Goal: Information Seeking & Learning: Learn about a topic

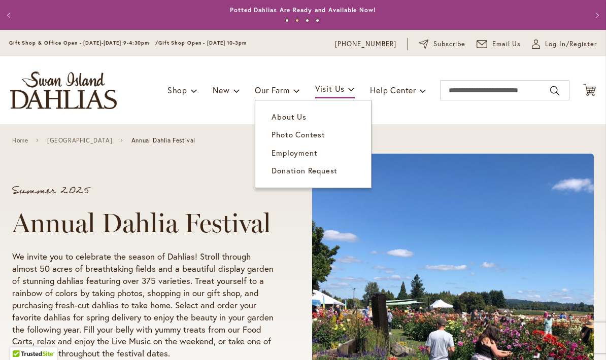
click at [281, 110] on link "About Us" at bounding box center [313, 117] width 116 height 18
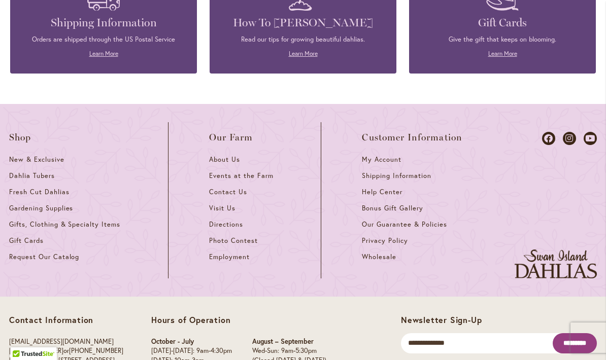
scroll to position [1282, 0]
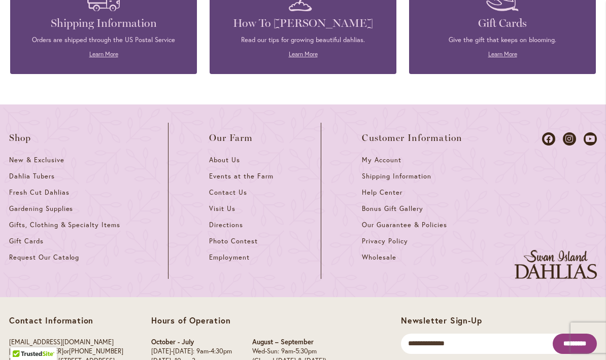
click at [231, 204] on span "Visit Us" at bounding box center [222, 208] width 26 height 9
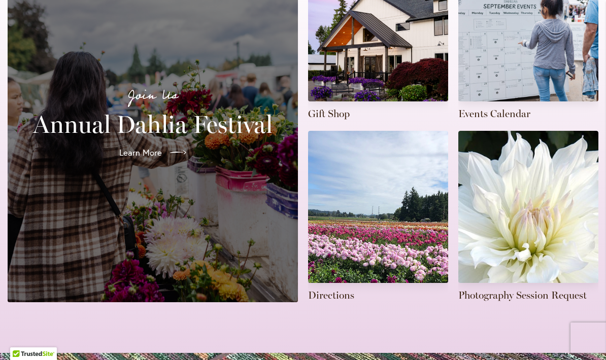
scroll to position [310, 0]
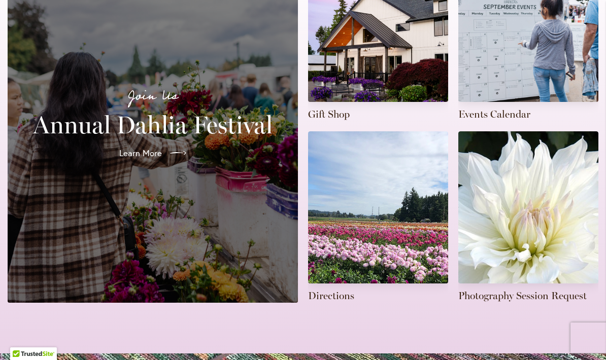
click at [500, 63] on link at bounding box center [528, 35] width 140 height 171
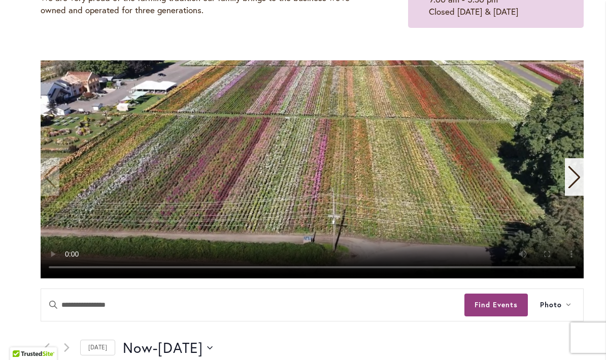
scroll to position [150, 0]
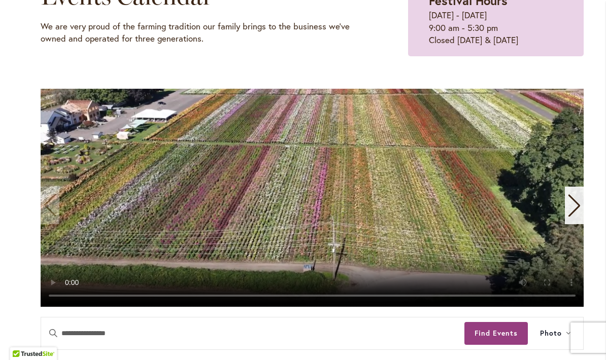
click at [569, 206] on icon "Next slide" at bounding box center [574, 205] width 14 height 22
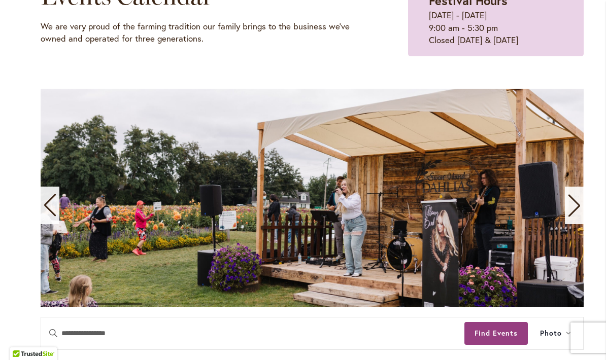
click at [577, 212] on icon "Next slide" at bounding box center [574, 205] width 14 height 22
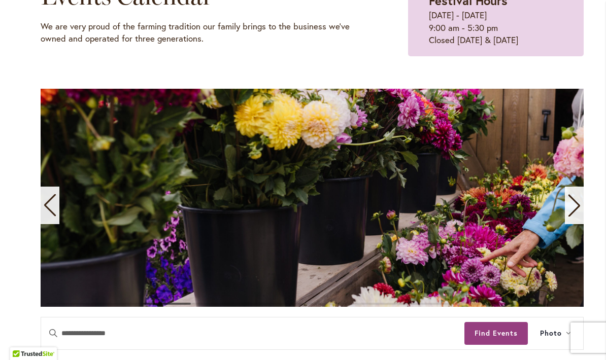
click at [571, 204] on icon "Next slide" at bounding box center [574, 205] width 14 height 22
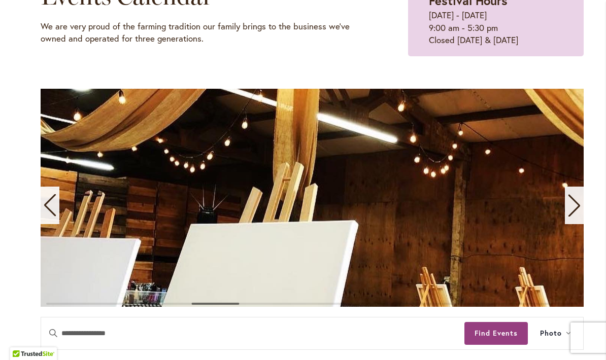
click at [578, 206] on icon "Next slide" at bounding box center [574, 206] width 12 height 22
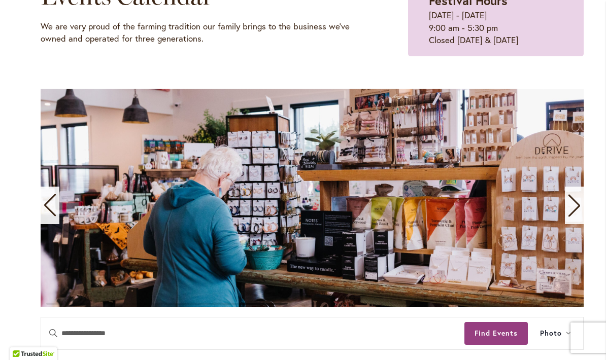
click at [581, 202] on div "Next slide" at bounding box center [574, 206] width 19 height 38
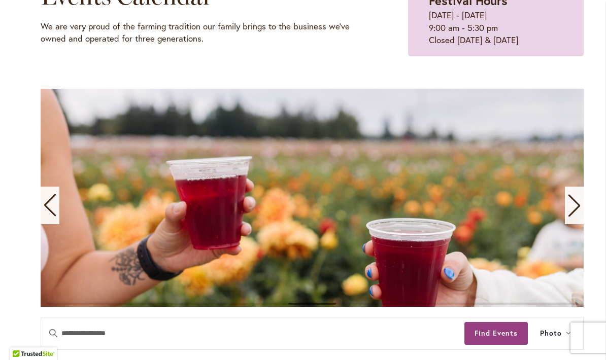
click at [582, 200] on div "Next slide" at bounding box center [574, 206] width 19 height 38
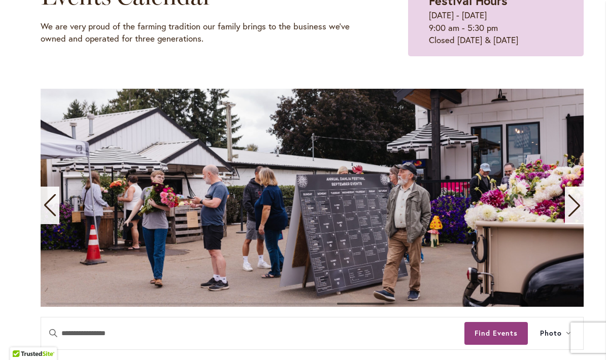
click at [582, 197] on div "Next slide" at bounding box center [574, 206] width 19 height 38
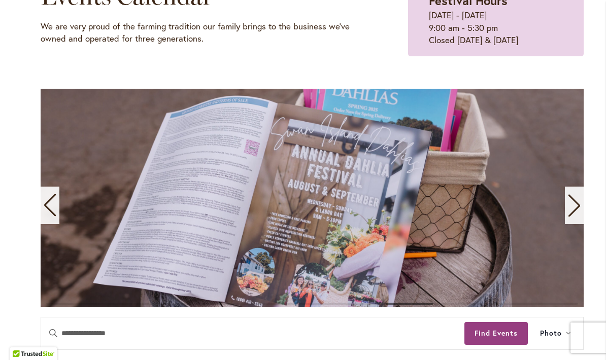
click at [578, 202] on icon "Next slide" at bounding box center [574, 205] width 14 height 22
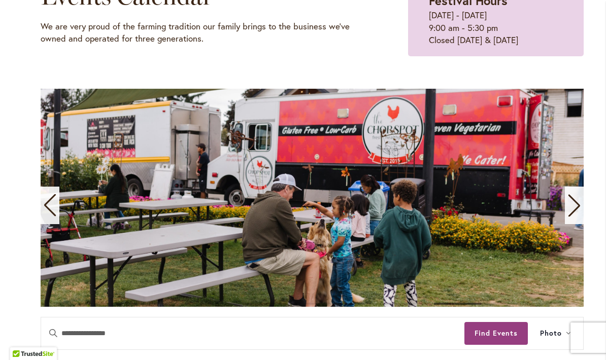
click at [579, 202] on icon "Next slide" at bounding box center [574, 205] width 14 height 22
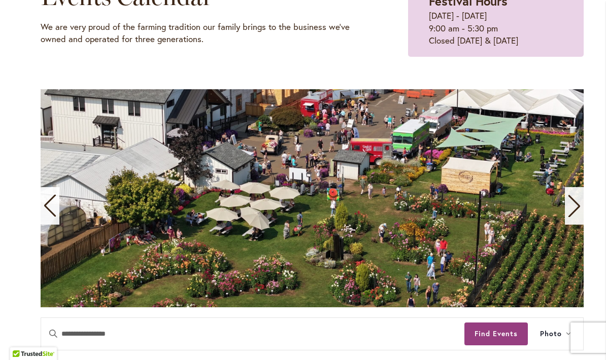
scroll to position [92, 0]
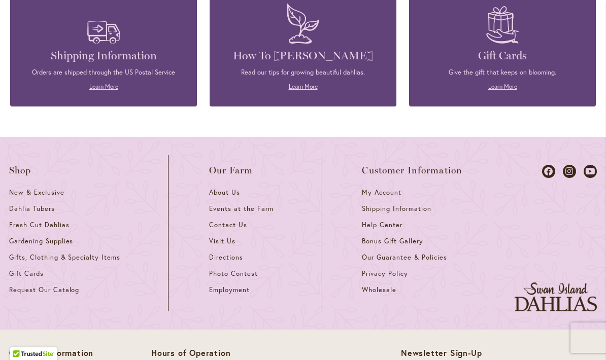
scroll to position [991, 0]
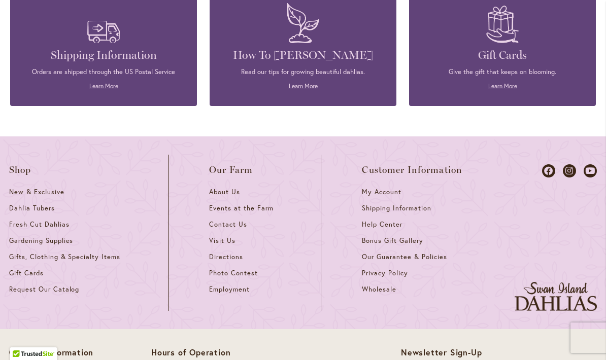
click at [218, 222] on link "Contact Us" at bounding box center [244, 228] width 71 height 16
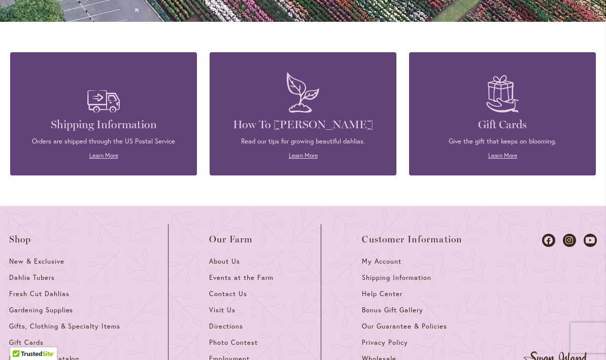
scroll to position [1048, 0]
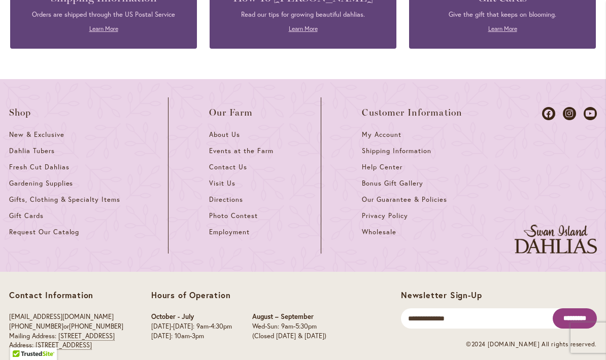
click at [219, 179] on span "Visit Us" at bounding box center [222, 183] width 26 height 9
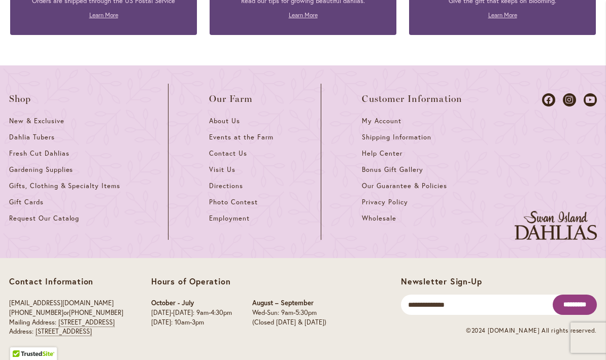
scroll to position [1048, 0]
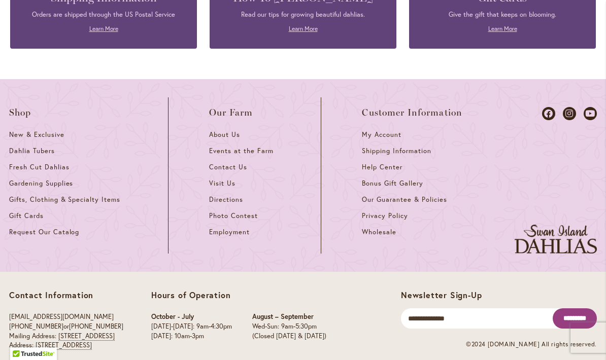
click at [230, 179] on span "Visit Us" at bounding box center [222, 183] width 26 height 9
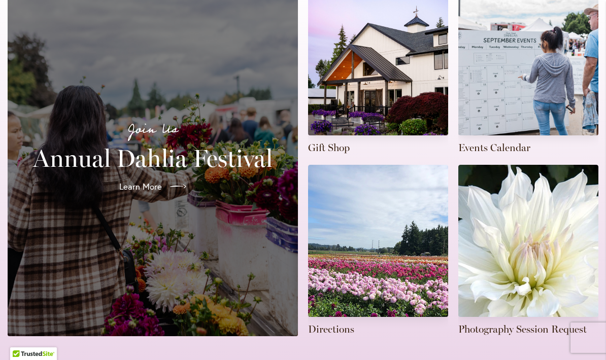
scroll to position [278, 0]
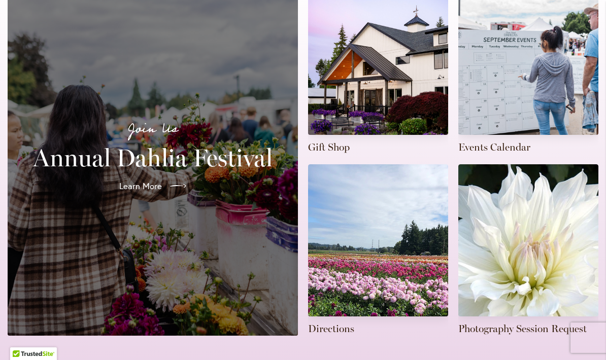
click at [136, 180] on span "Learn More" at bounding box center [140, 186] width 43 height 12
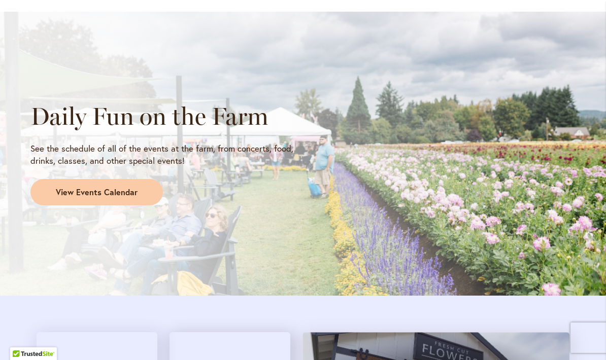
scroll to position [874, 0]
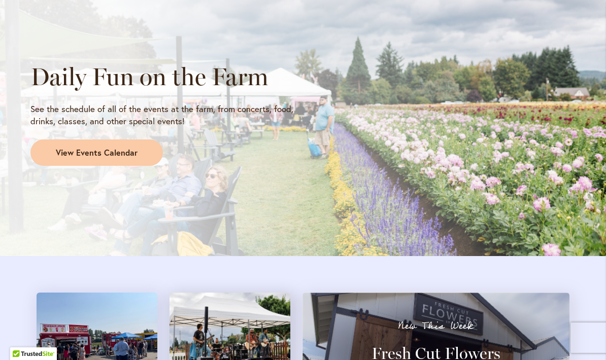
click at [59, 150] on span "View Events Calendar" at bounding box center [97, 153] width 82 height 12
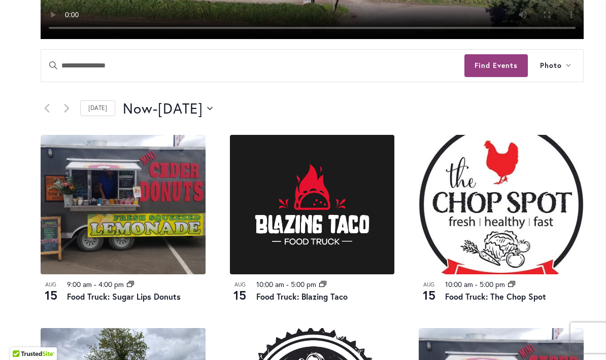
scroll to position [419, 0]
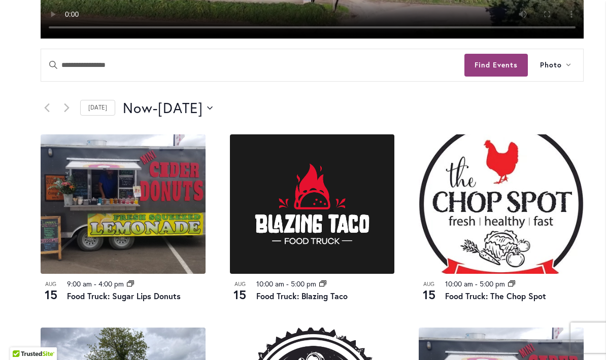
click at [67, 106] on icon "Next Events" at bounding box center [66, 107] width 5 height 9
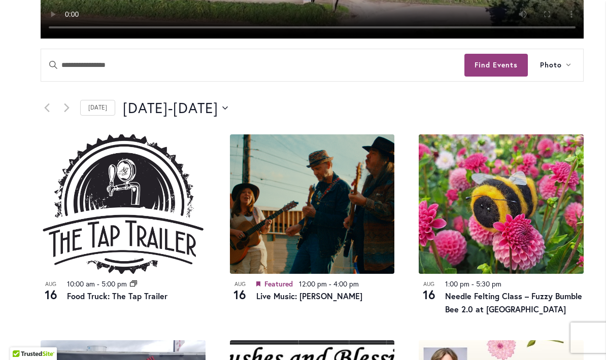
click at [199, 112] on span "August 20" at bounding box center [195, 108] width 45 height 20
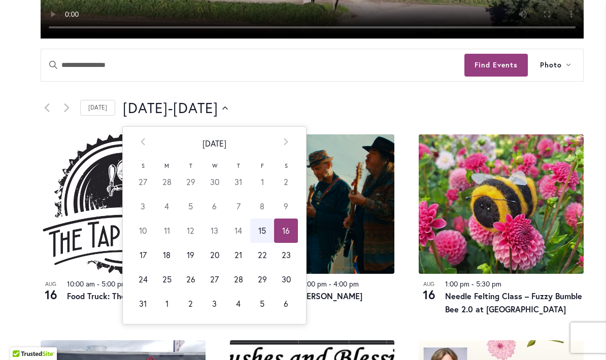
click at [290, 224] on td "16" at bounding box center [286, 231] width 24 height 24
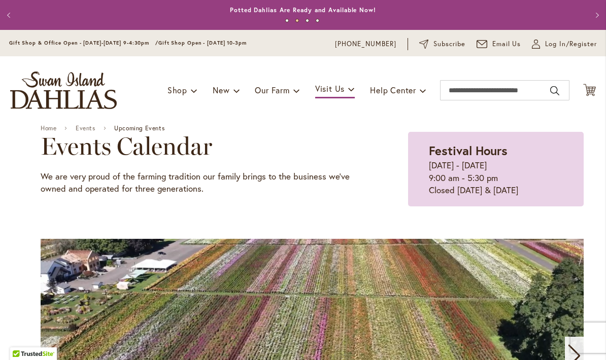
scroll to position [0, 0]
